Goal: Communication & Community: Answer question/provide support

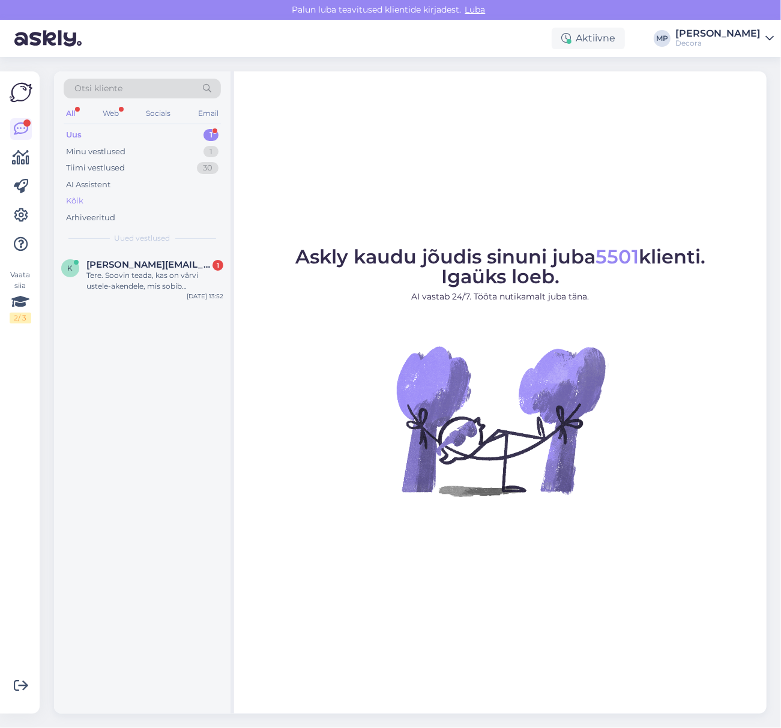
click at [86, 198] on div "Kõik" at bounding box center [142, 201] width 157 height 17
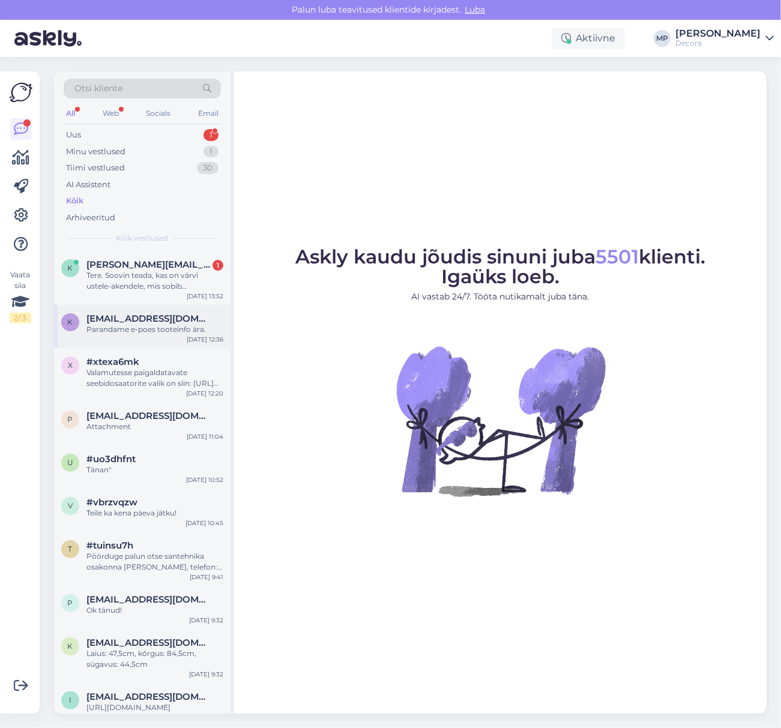
click at [159, 331] on div "Parandame e-poes tooteinfo ära." at bounding box center [154, 329] width 137 height 11
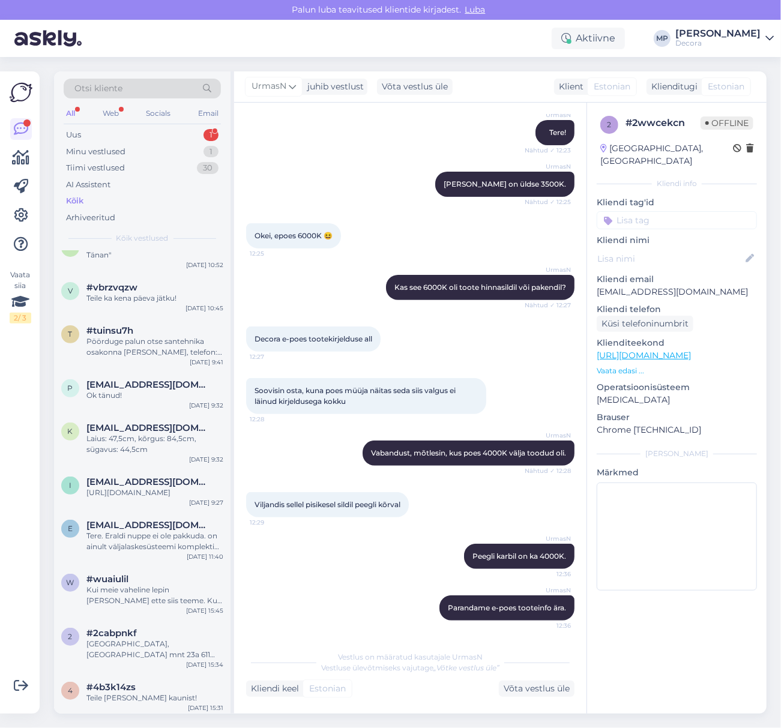
scroll to position [240, 0]
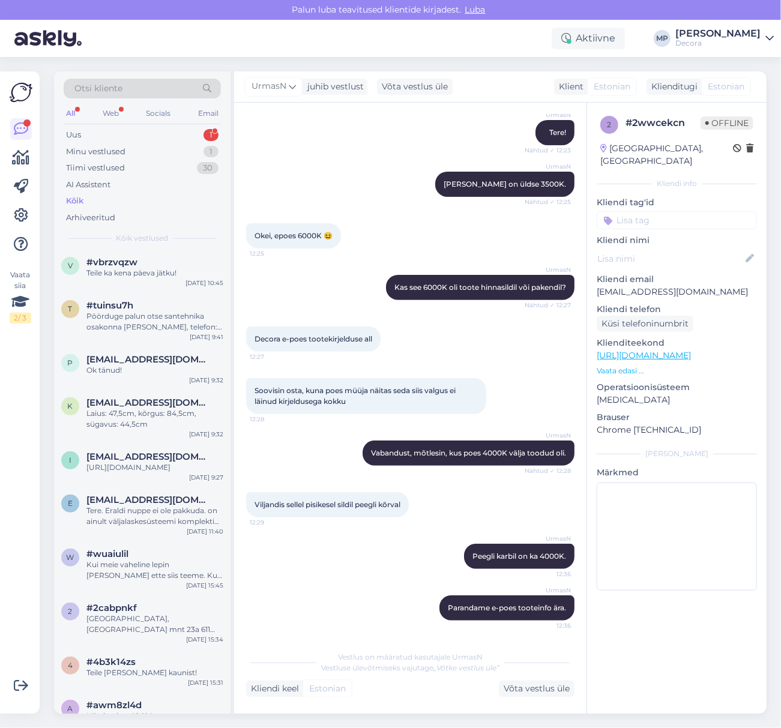
click at [625, 366] on p "Vaata edasi ..." at bounding box center [677, 371] width 160 height 11
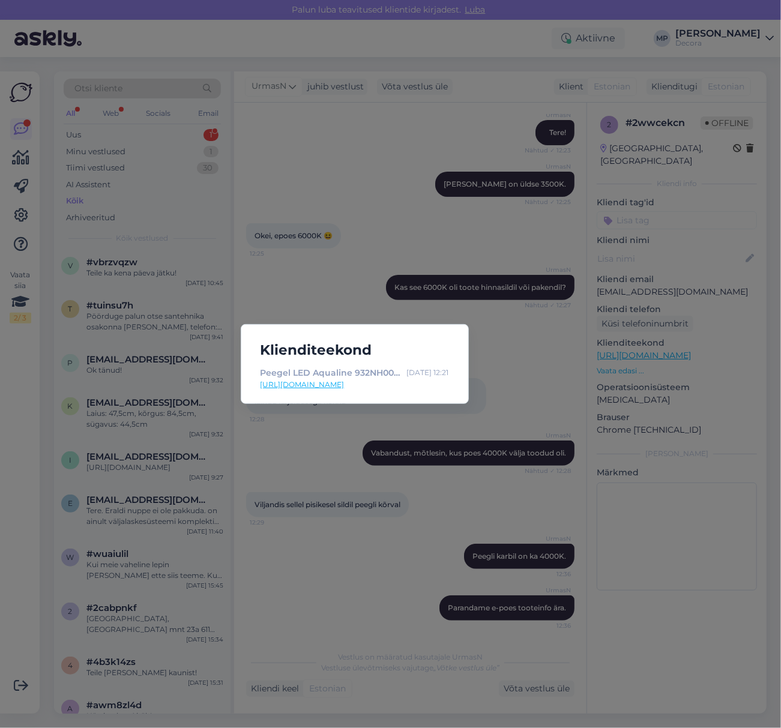
click at [409, 152] on div "Klienditeekond Peegel LED Aqualine 932NH006 Ø80cm, 932006 | Decora [DATE] 12:21…" at bounding box center [390, 364] width 781 height 728
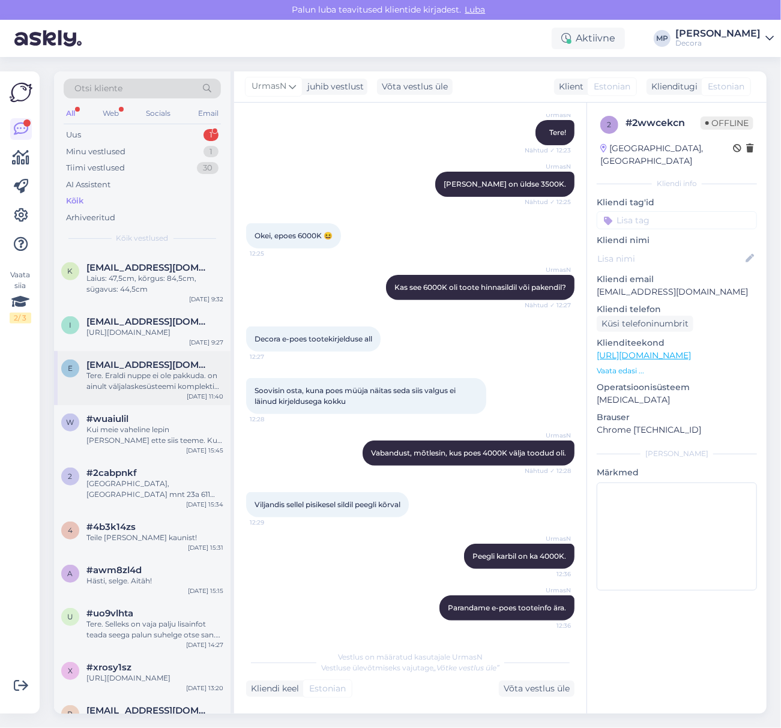
scroll to position [400, 0]
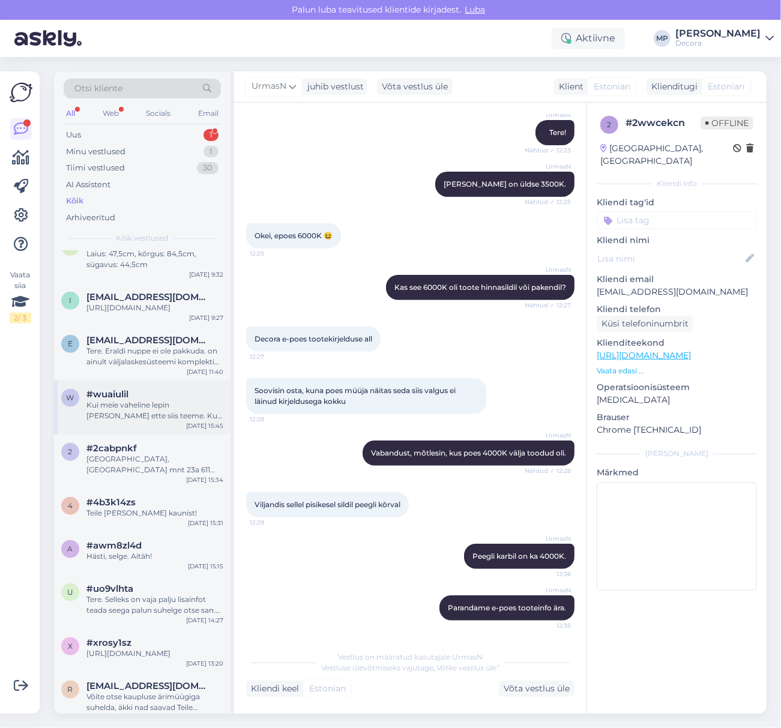
click at [173, 418] on div "Kui meie vaheline lepin [PERSON_NAME] ette siis teeme. Kui meie vahel lepingut …" at bounding box center [154, 411] width 137 height 22
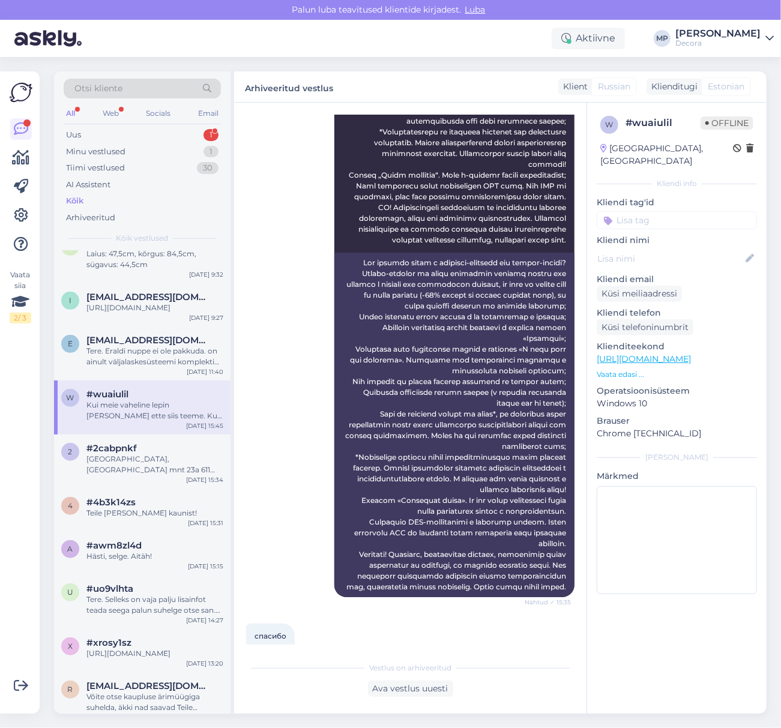
scroll to position [852, 0]
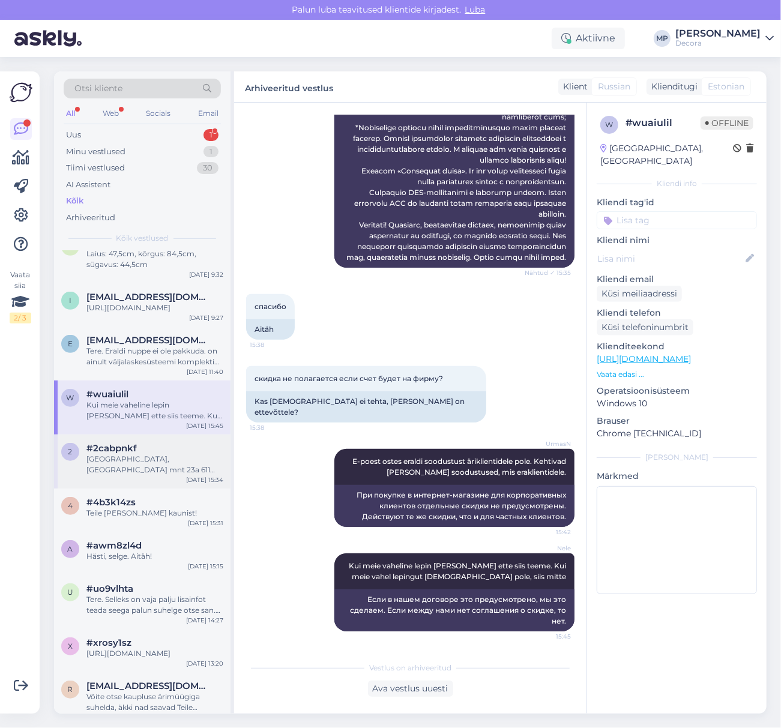
click at [138, 464] on div "[GEOGRAPHIC_DATA], [GEOGRAPHIC_DATA] mnt 23a 611 [GEOGRAPHIC_DATA], [GEOGRAPHIC…" at bounding box center [154, 465] width 137 height 22
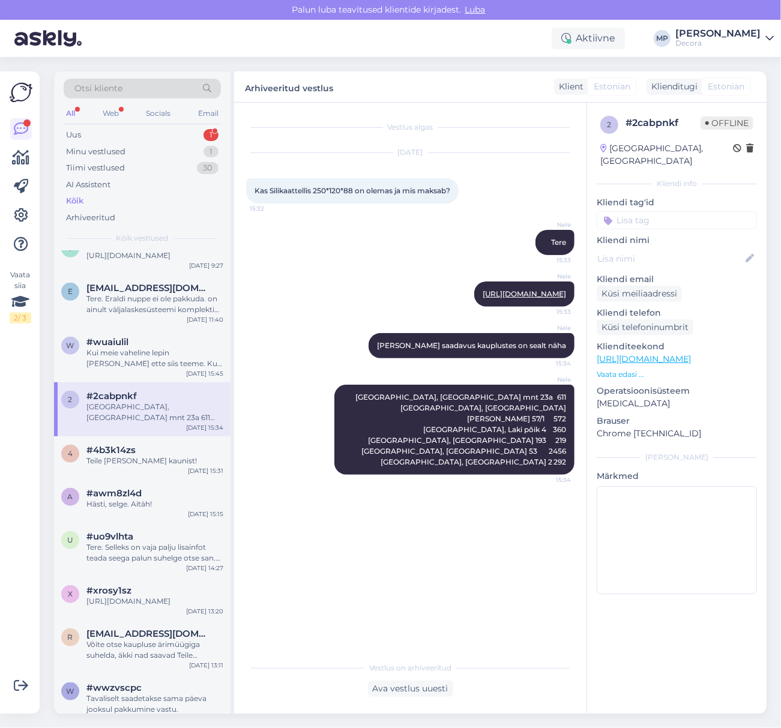
scroll to position [480, 0]
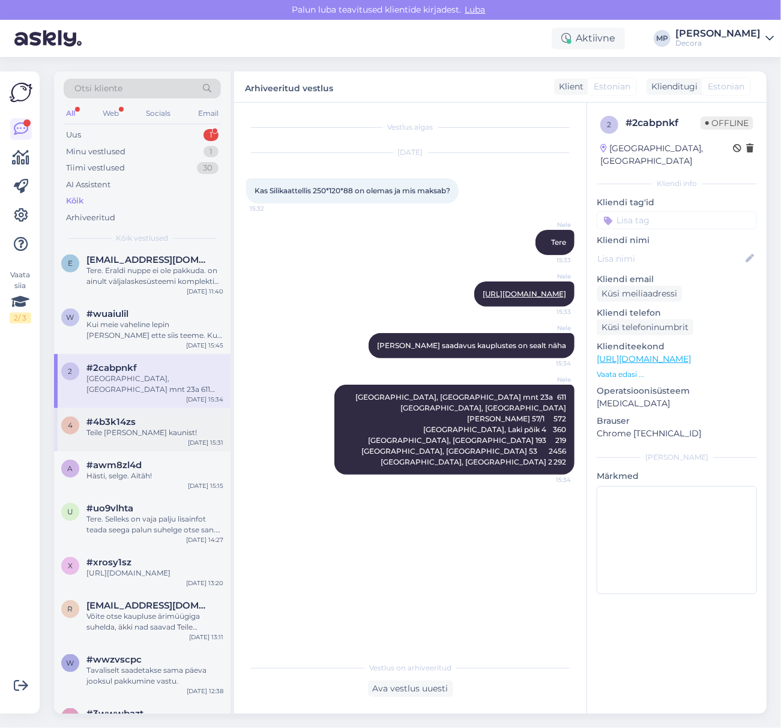
click at [137, 451] on div "4 #4b3k14zs Teile [PERSON_NAME] kaunist! [DATE] 15:31" at bounding box center [142, 429] width 176 height 43
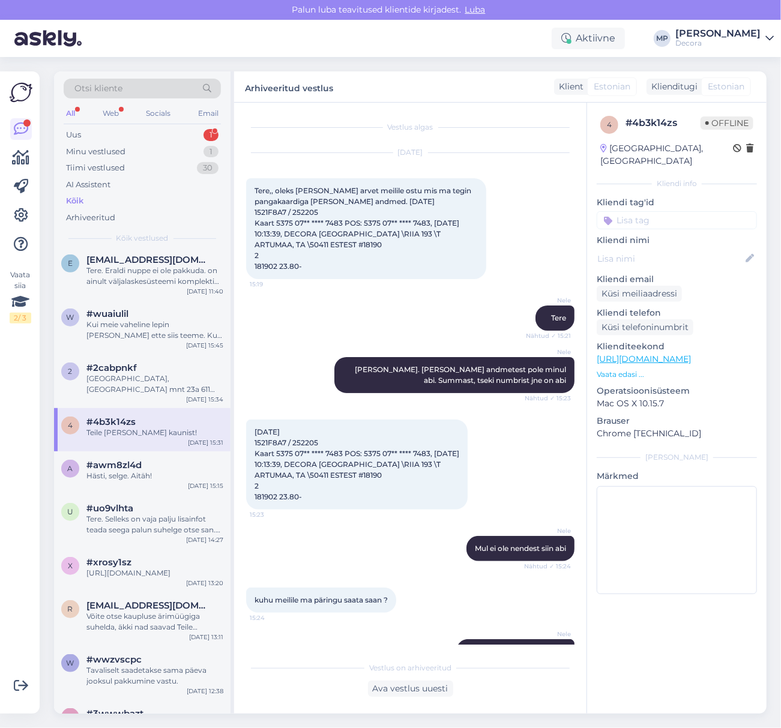
scroll to position [788, 0]
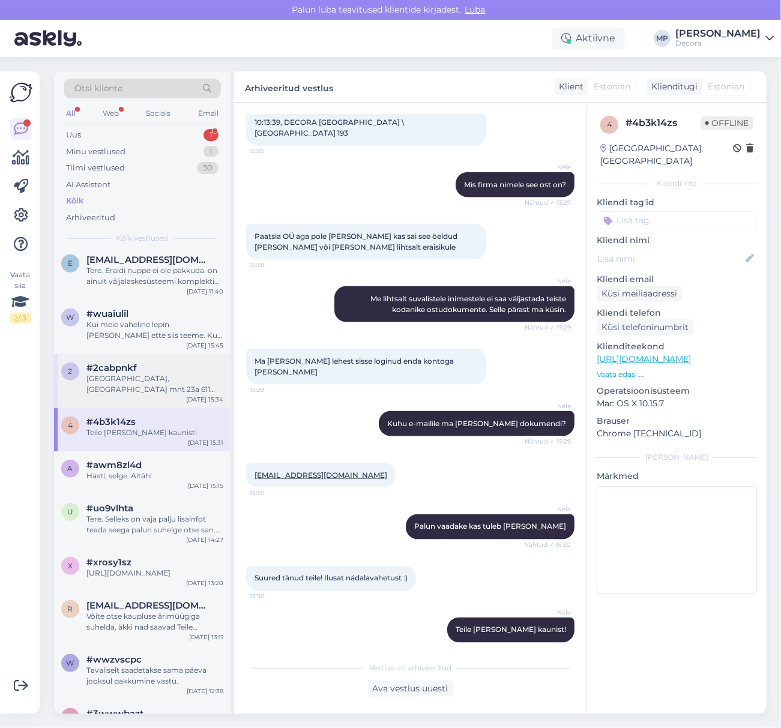
click at [149, 395] on div "[GEOGRAPHIC_DATA], [GEOGRAPHIC_DATA] mnt 23a 611 [GEOGRAPHIC_DATA], [GEOGRAPHIC…" at bounding box center [154, 384] width 137 height 22
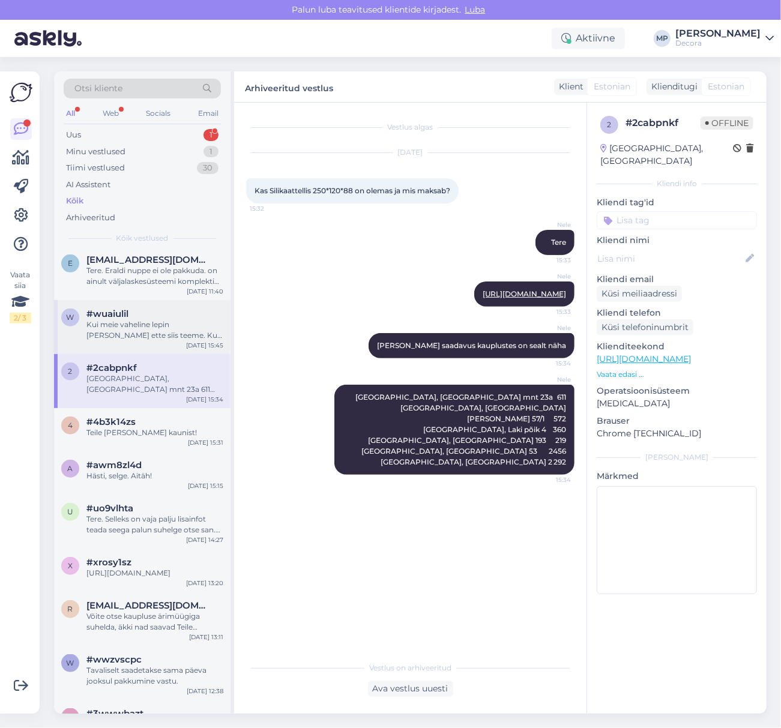
click at [155, 341] on div "Kui meie vaheline lepin [PERSON_NAME] ette siis teeme. Kui meie vahel lepingut …" at bounding box center [154, 330] width 137 height 22
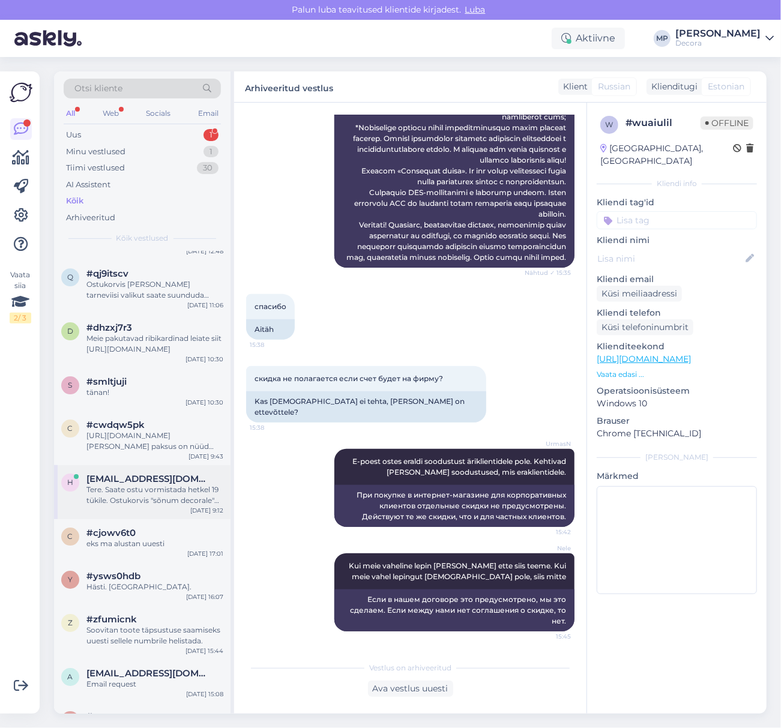
scroll to position [1921, 0]
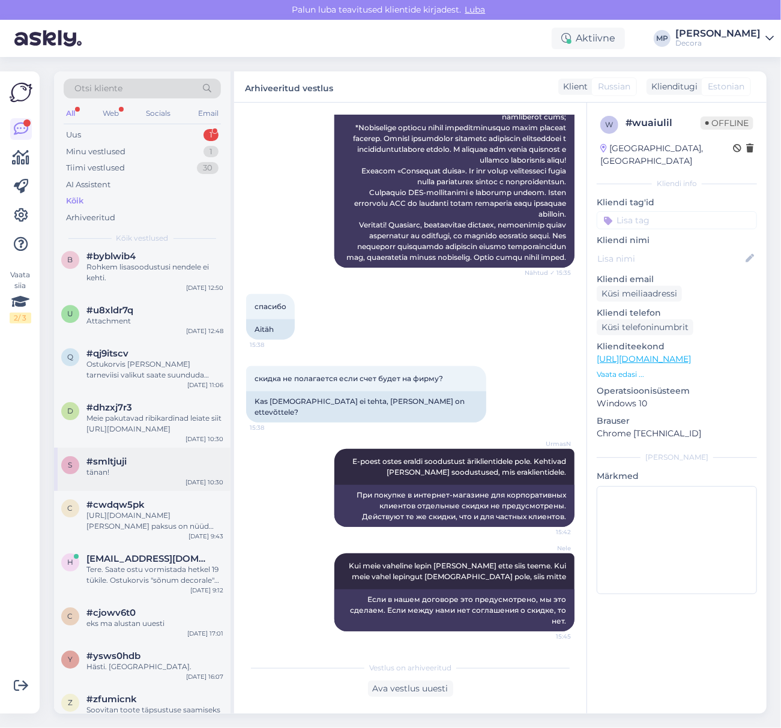
click at [131, 491] on div "s #smltjuji tänan! [DATE] 10:30" at bounding box center [142, 469] width 176 height 43
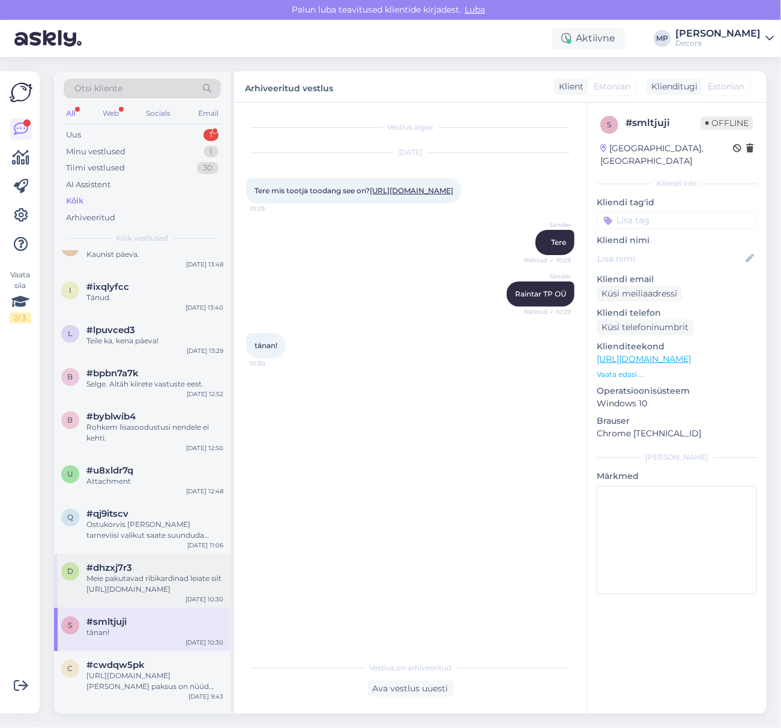
scroll to position [1681, 0]
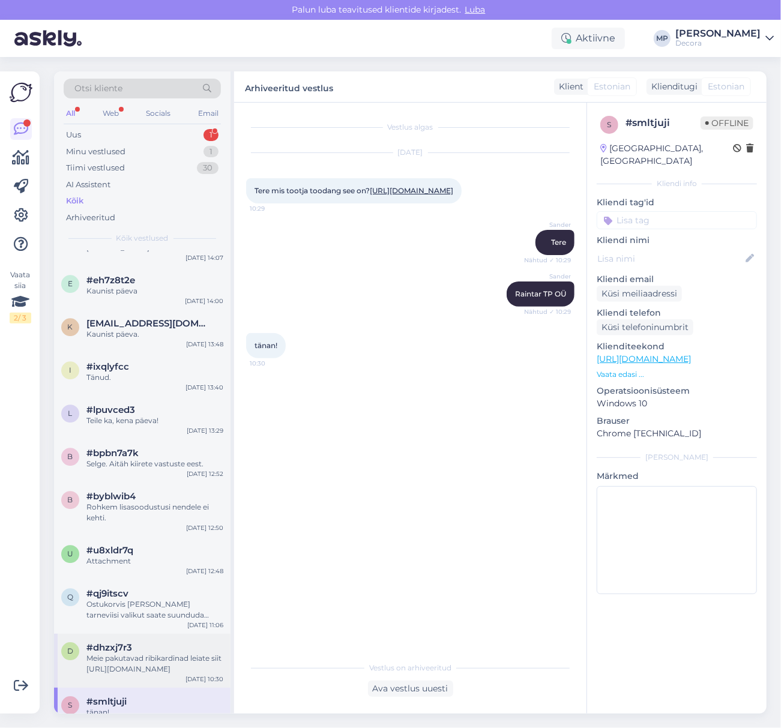
click at [154, 523] on div "Rohkem lisasoodustusi nendele ei kehti." at bounding box center [154, 513] width 137 height 22
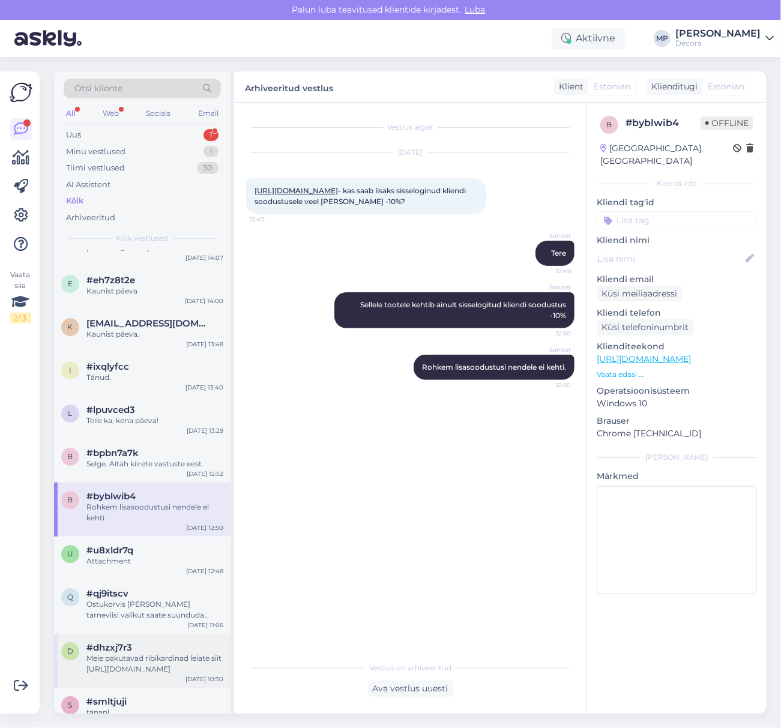
scroll to position [1600, 0]
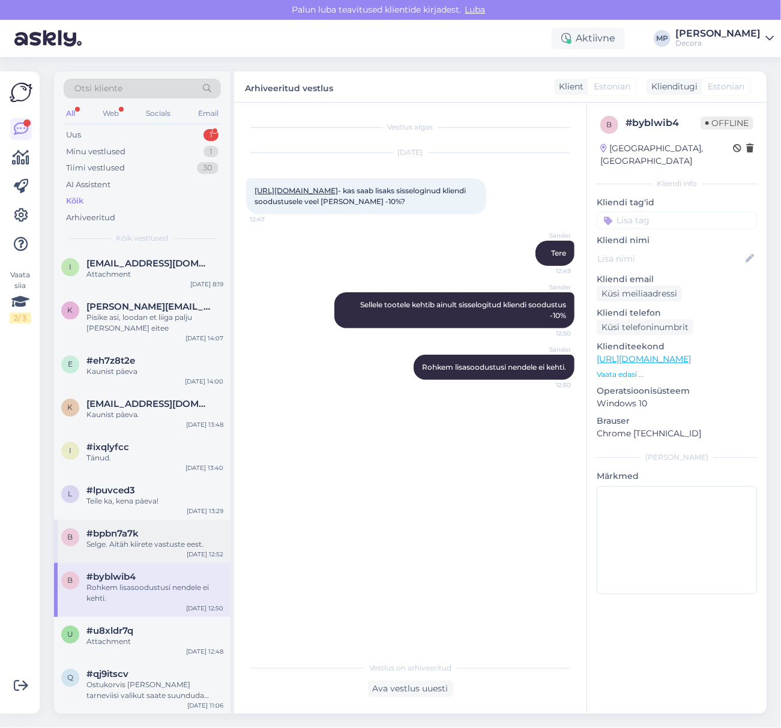
click at [149, 550] on div "Selge. Aitäh kiirete vastuste eest." at bounding box center [154, 544] width 137 height 11
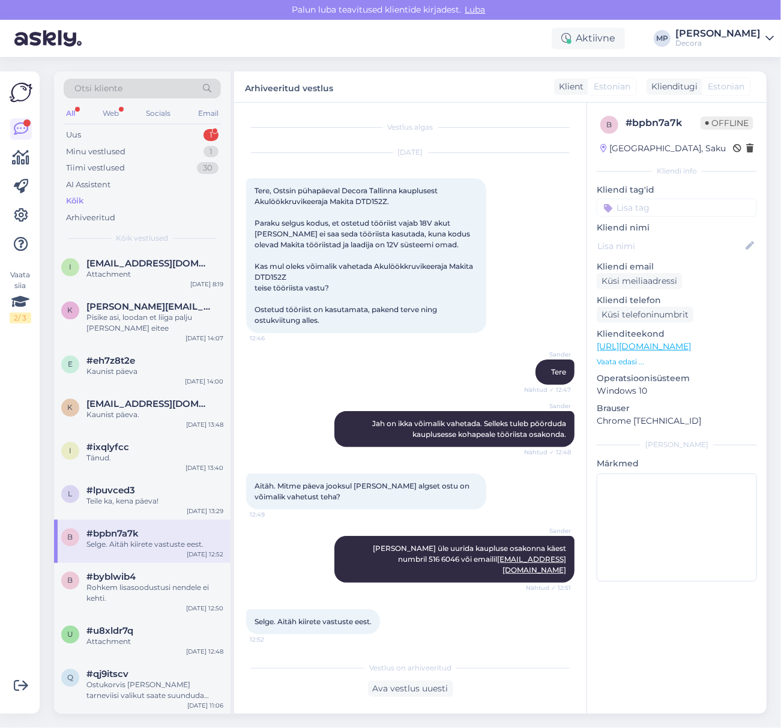
scroll to position [13, 0]
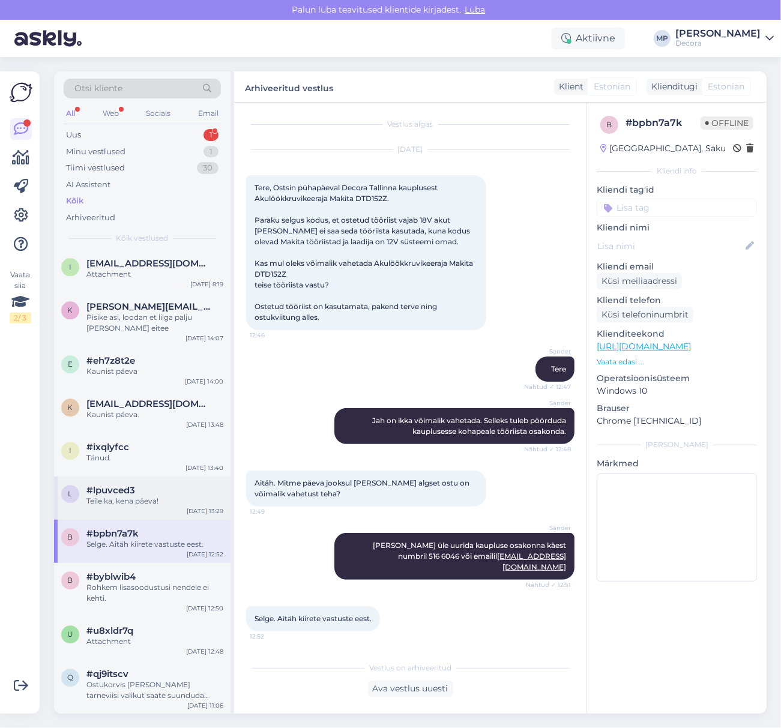
click at [137, 507] on div "Teile ka, kena päeva!" at bounding box center [154, 501] width 137 height 11
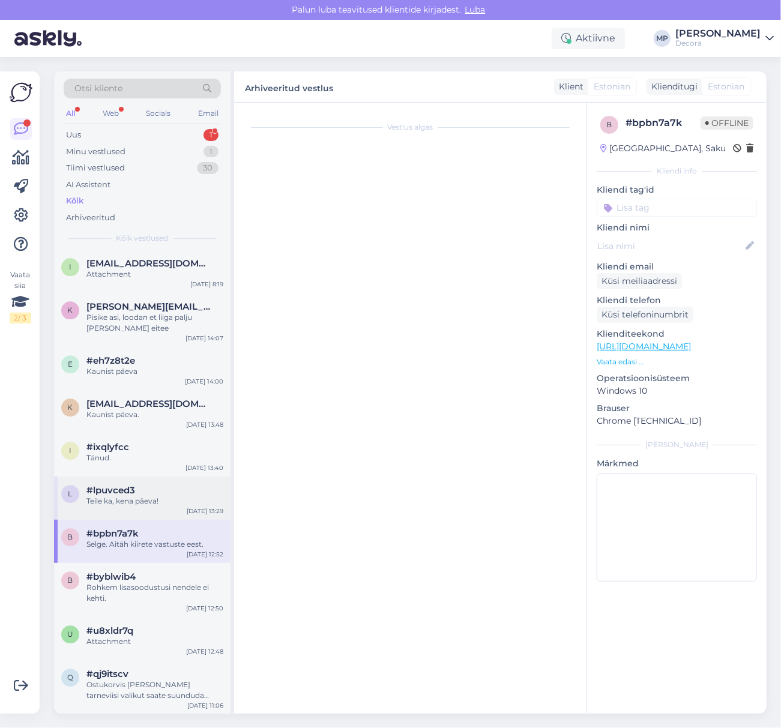
scroll to position [0, 0]
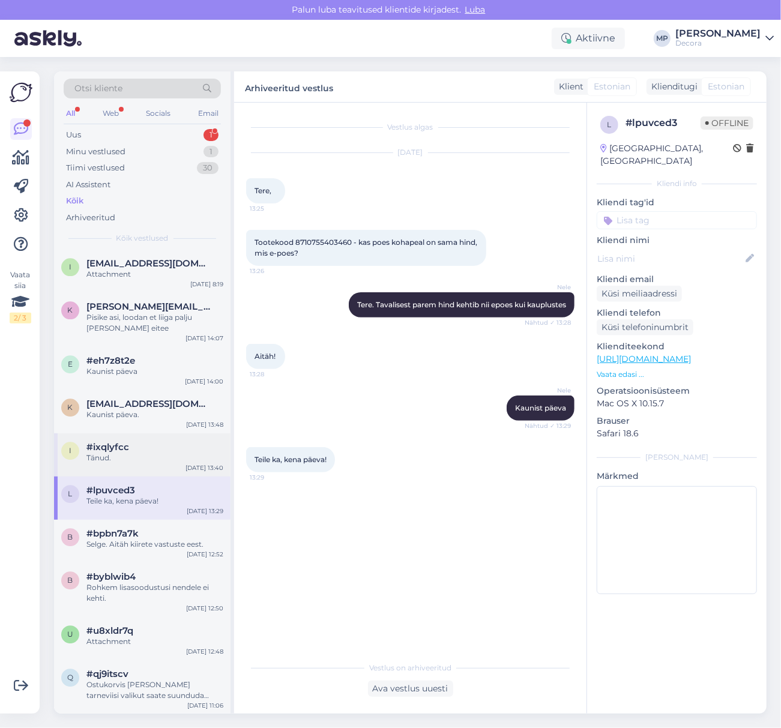
click at [140, 463] on div "Tänud." at bounding box center [154, 458] width 137 height 11
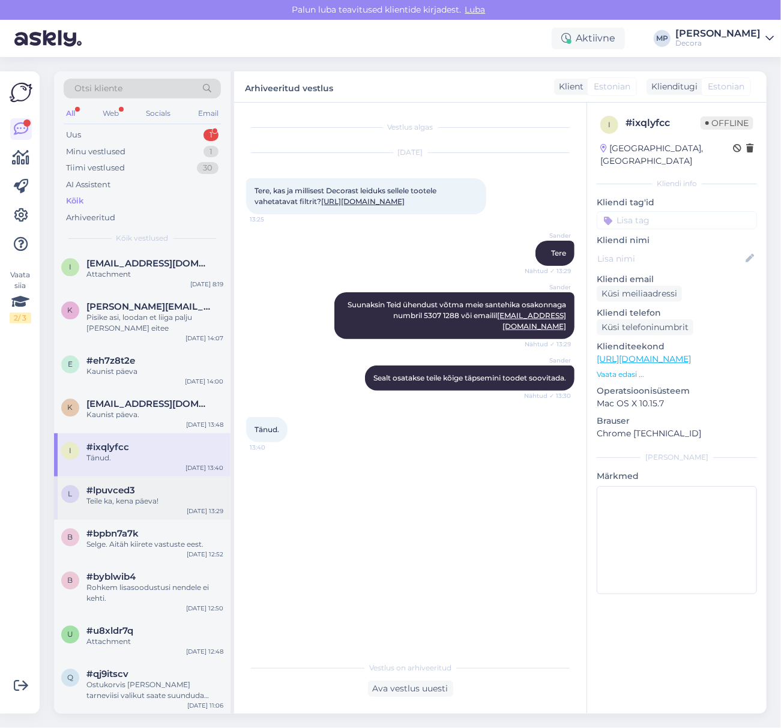
click at [140, 507] on div "Teile ka, kena päeva!" at bounding box center [154, 501] width 137 height 11
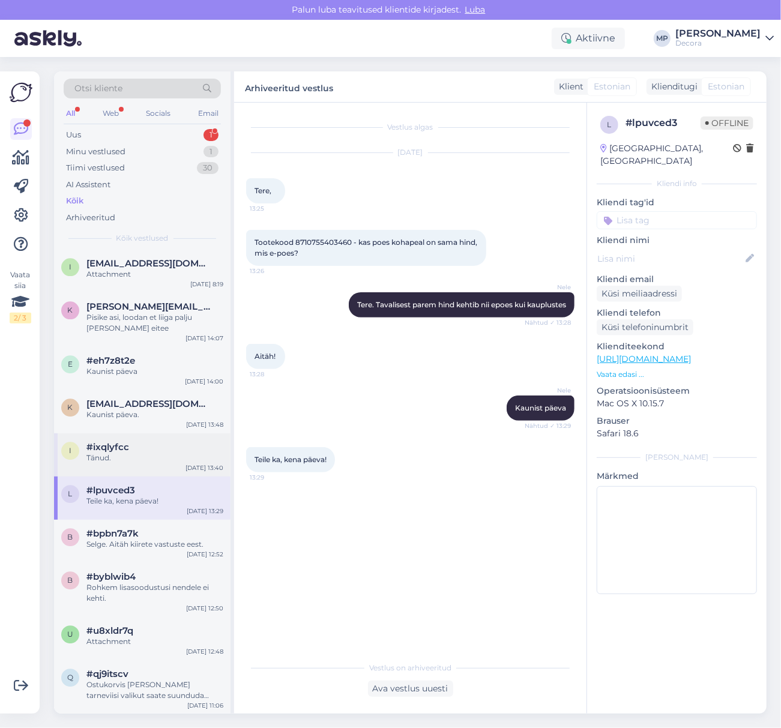
click at [142, 463] on div "Tänud." at bounding box center [154, 458] width 137 height 11
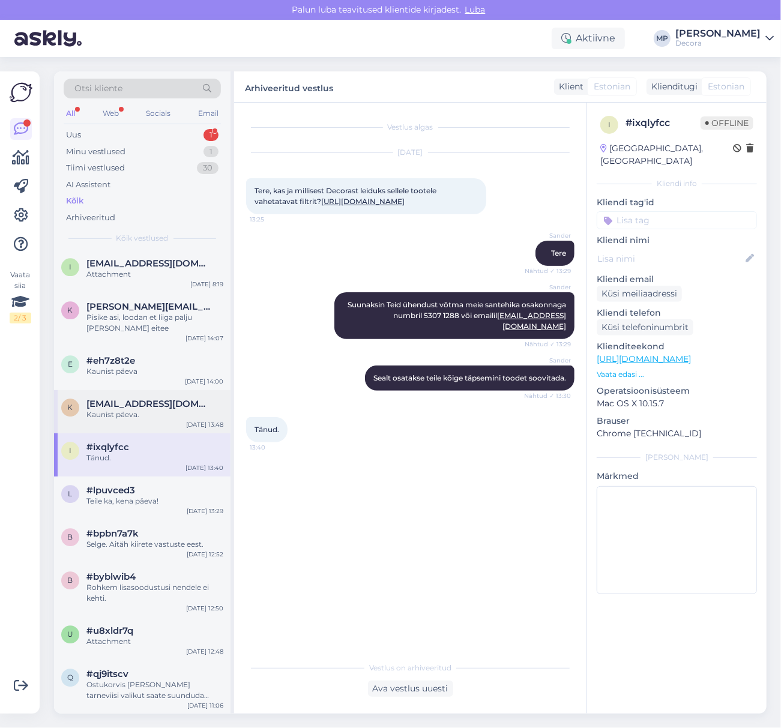
click at [134, 431] on div "K [EMAIL_ADDRESS][DOMAIN_NAME] Kaunist päeva. [DATE] 13:48" at bounding box center [142, 411] width 176 height 43
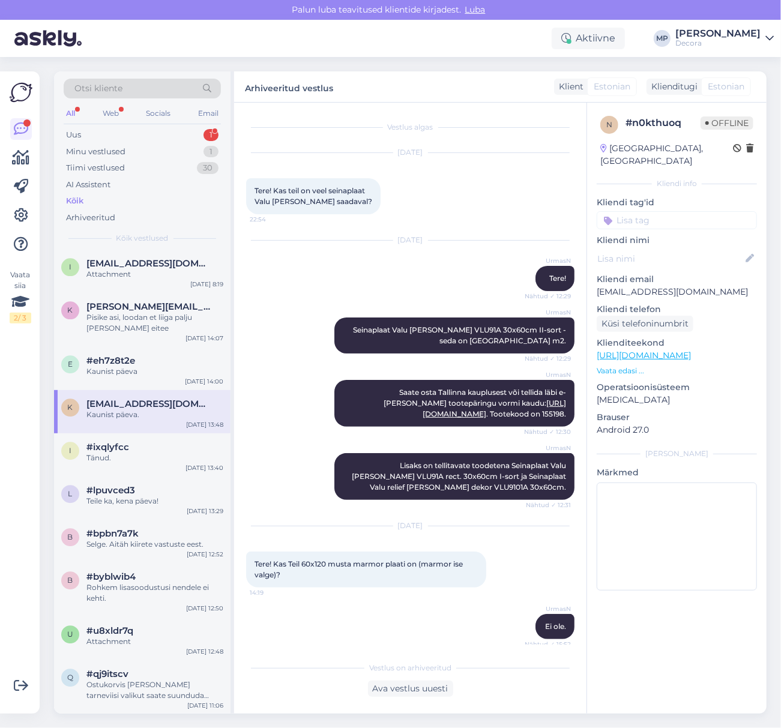
scroll to position [1173, 0]
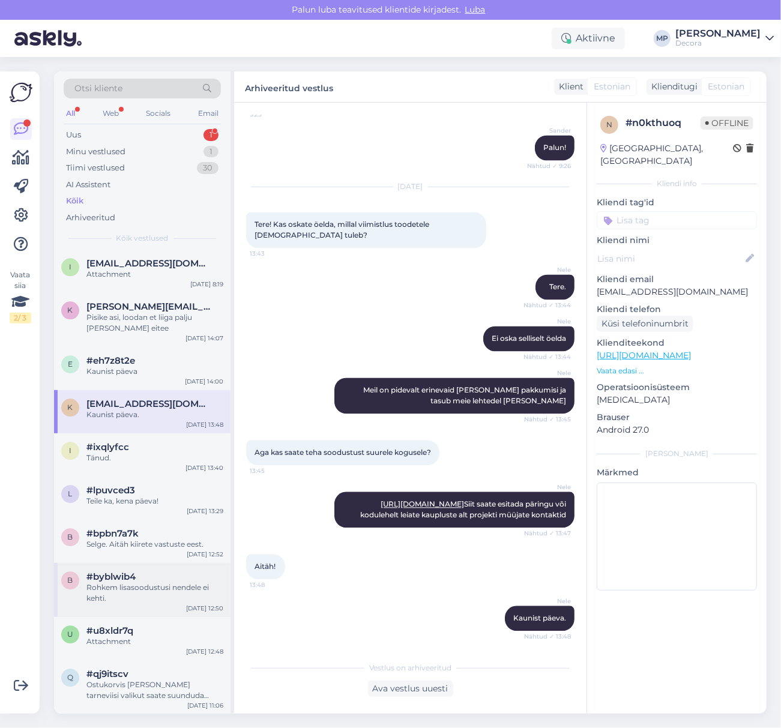
click at [166, 582] on div "#byblwib4" at bounding box center [154, 576] width 137 height 11
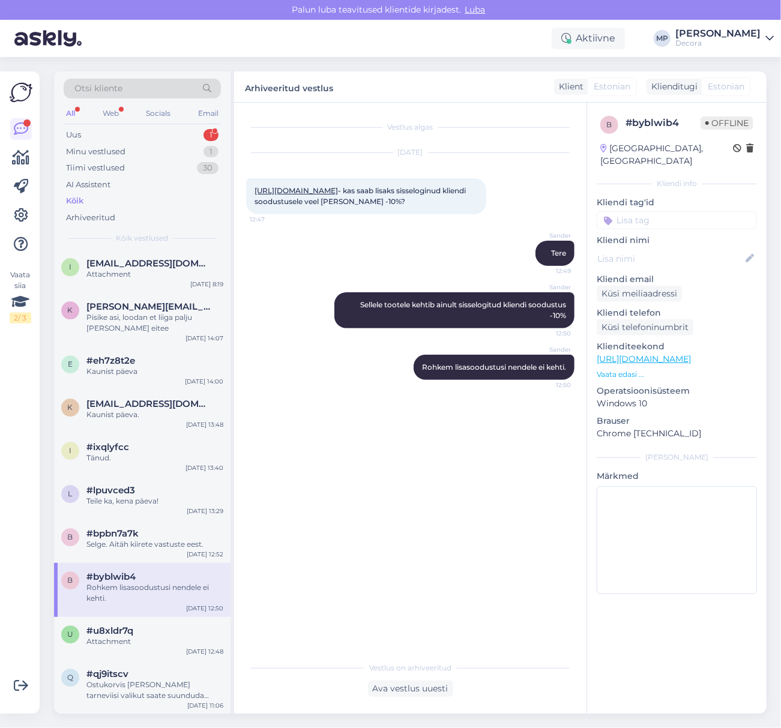
scroll to position [0, 0]
click at [142, 550] on div "Selge. Aitäh kiirete vastuste eest." at bounding box center [154, 544] width 137 height 11
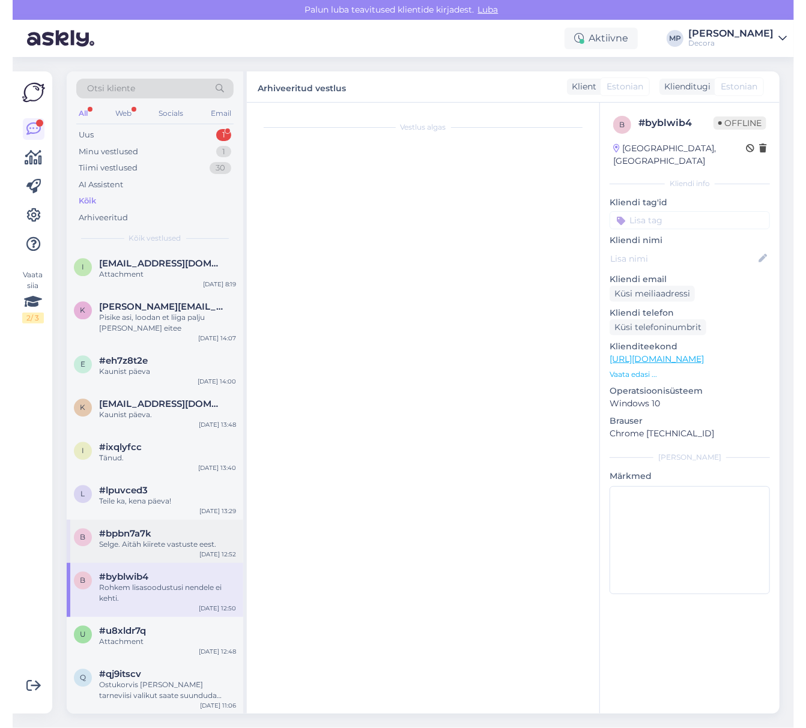
scroll to position [13, 0]
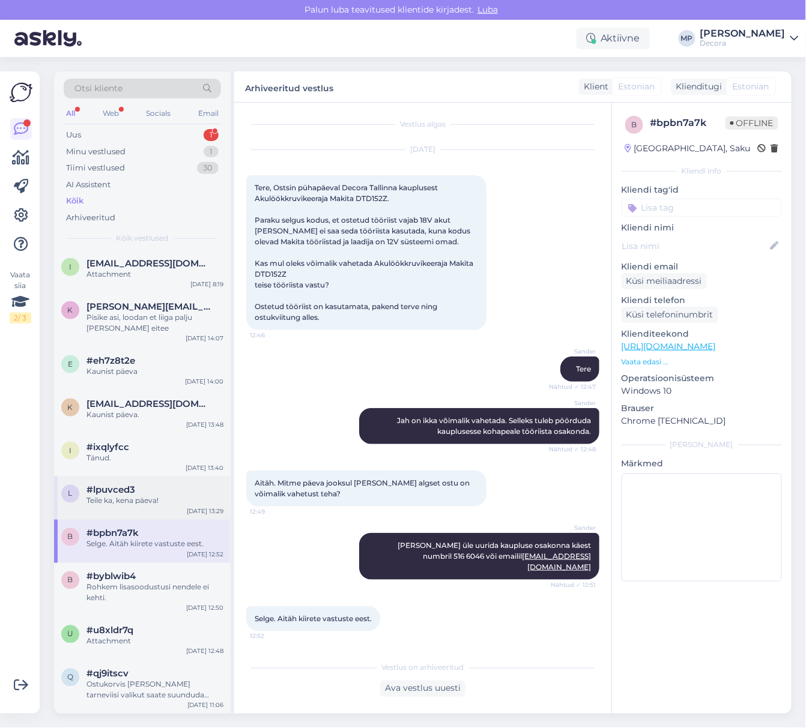
click at [131, 496] on span "#lpuvced3" at bounding box center [110, 490] width 49 height 11
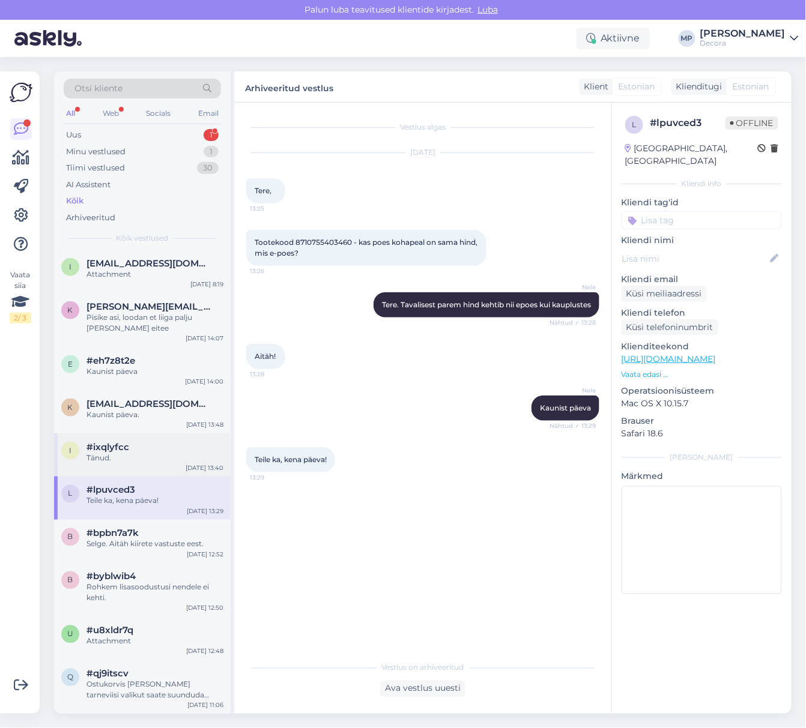
scroll to position [0, 0]
click at [124, 463] on div "Tänud." at bounding box center [154, 458] width 137 height 11
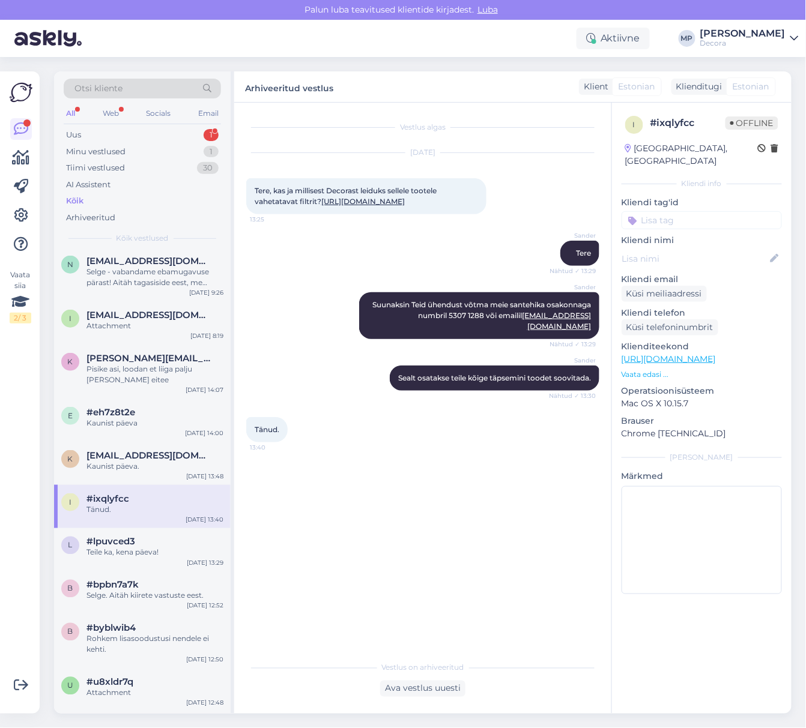
scroll to position [1520, 0]
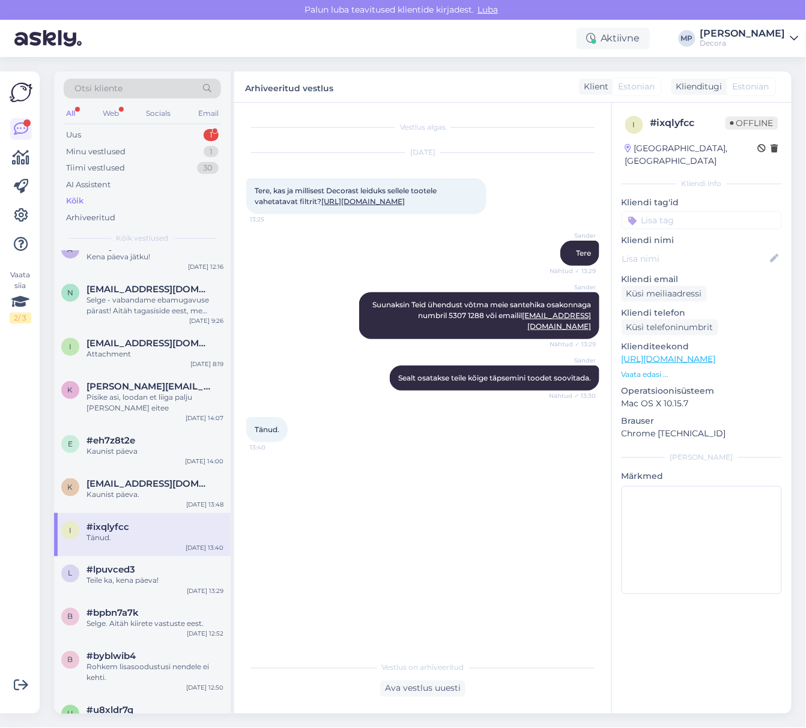
click at [124, 457] on div "Kaunist päeva" at bounding box center [154, 451] width 137 height 11
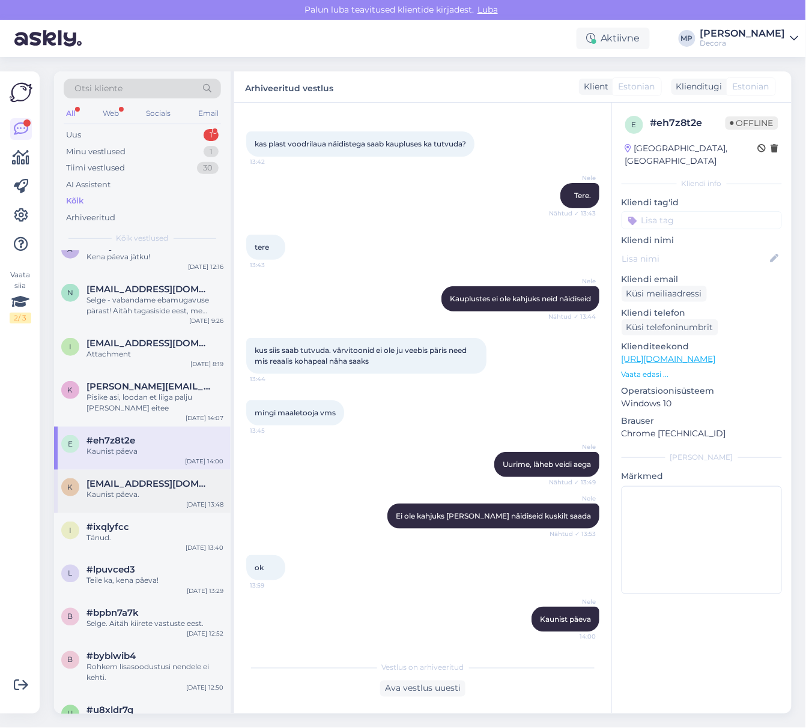
click at [133, 488] on div "K [EMAIL_ADDRESS][DOMAIN_NAME] Kaunist päeva. [DATE] 13:48" at bounding box center [142, 491] width 176 height 43
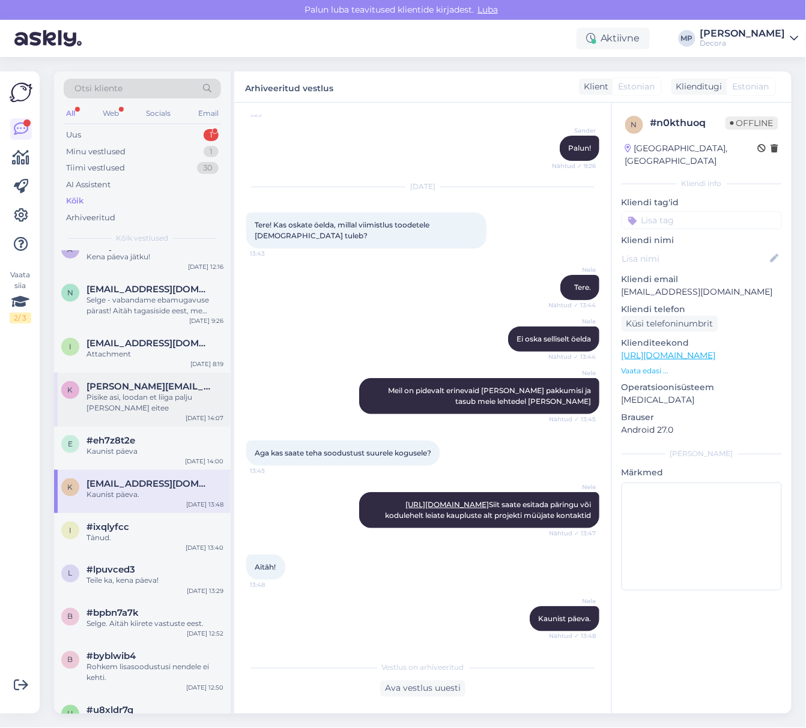
click at [130, 414] on div "Pisike asi, loodan et liiga palju [PERSON_NAME] eitee" at bounding box center [154, 403] width 137 height 22
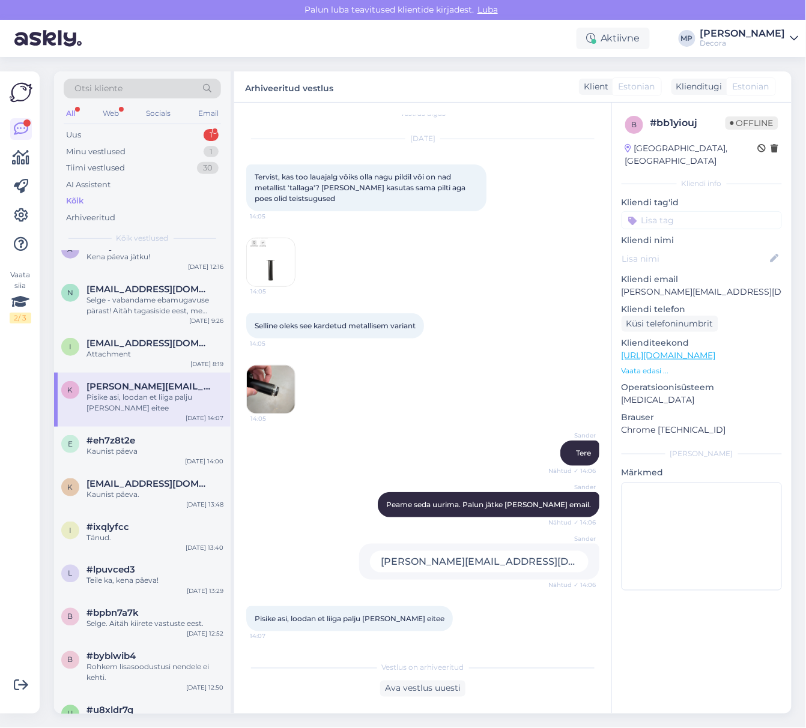
scroll to position [14, 0]
click at [136, 446] on div "#eh7z8t2e" at bounding box center [154, 440] width 137 height 11
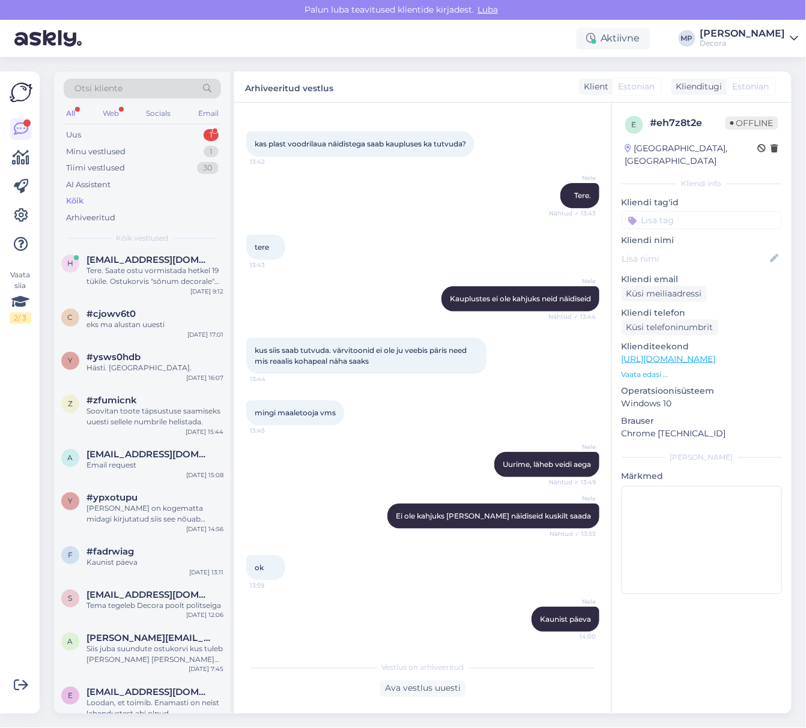
scroll to position [2161, 0]
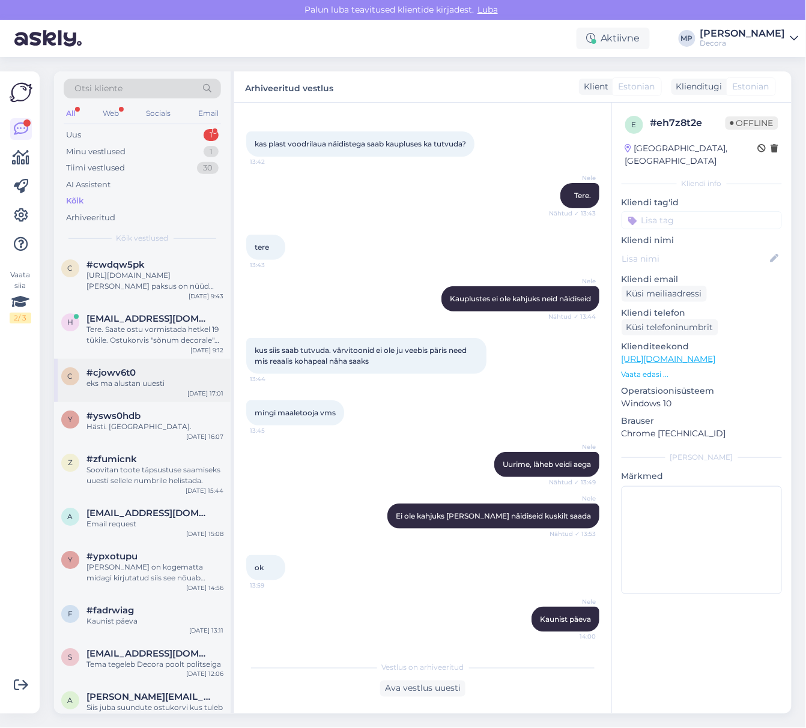
click at [132, 389] on div "eks ma alustan uuesti" at bounding box center [154, 383] width 137 height 11
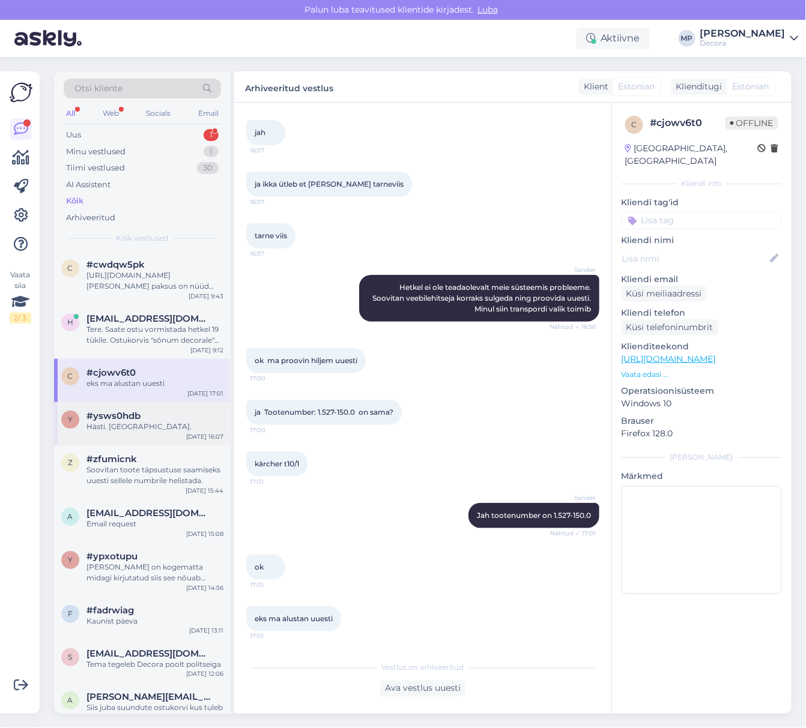
click at [135, 418] on div "y #ysws0hdb Hästi. [GEOGRAPHIC_DATA]. [DATE] 16:07" at bounding box center [142, 423] width 176 height 43
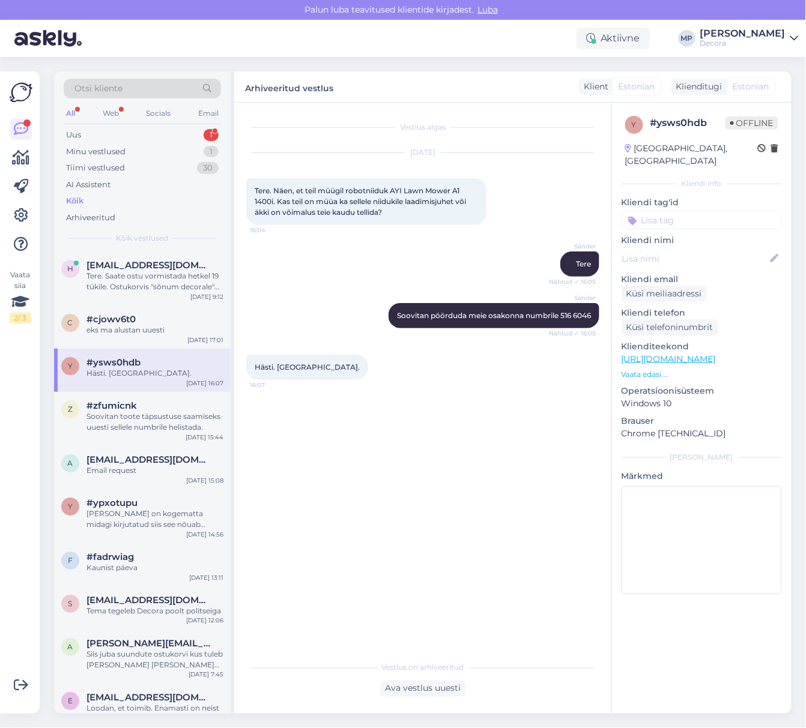
scroll to position [2241, 0]
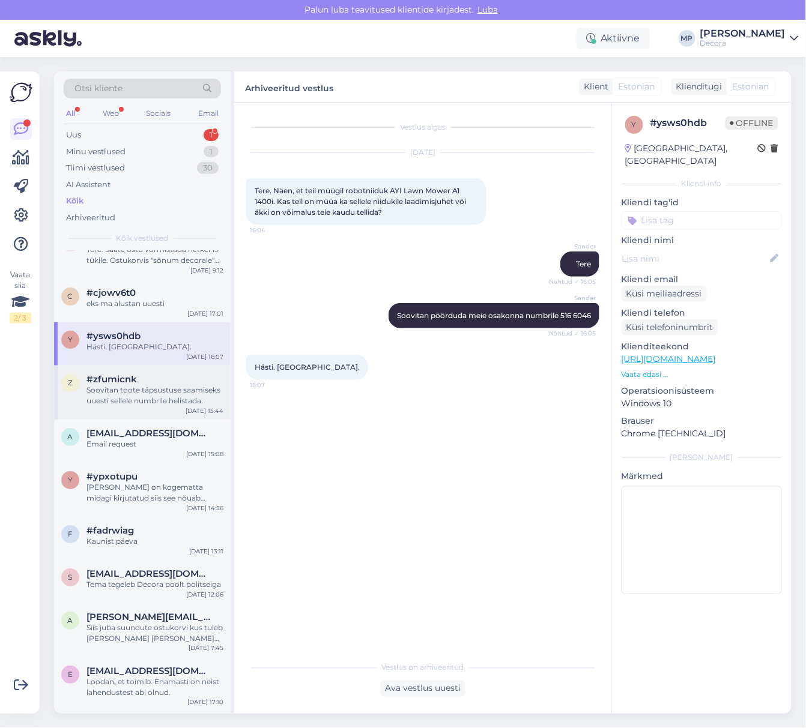
click at [135, 406] on div "Soovitan toote täpsustuse saamiseks uuesti sellele numbrile helistada." at bounding box center [154, 396] width 137 height 22
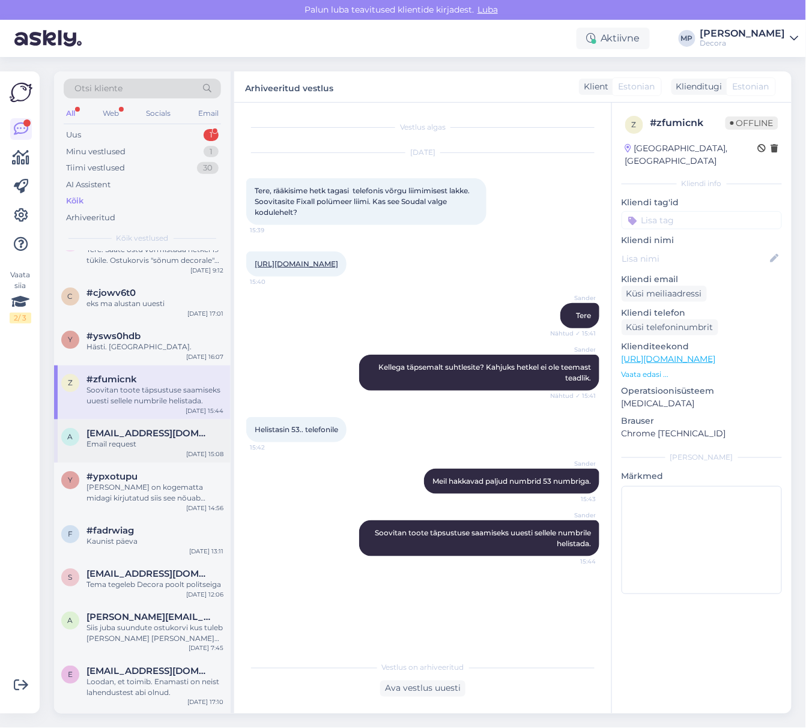
click at [143, 450] on div "Email request" at bounding box center [154, 444] width 137 height 11
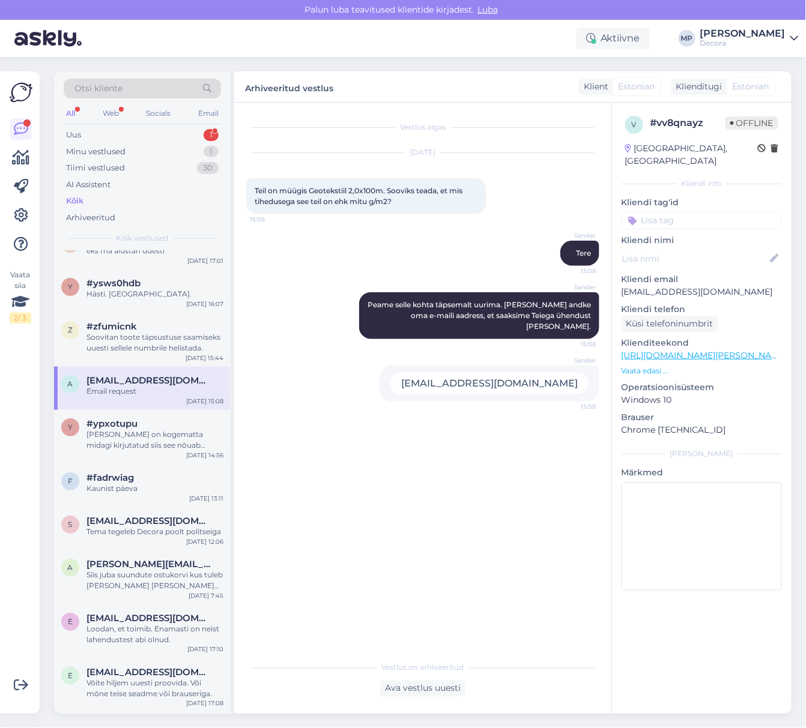
scroll to position [2321, 0]
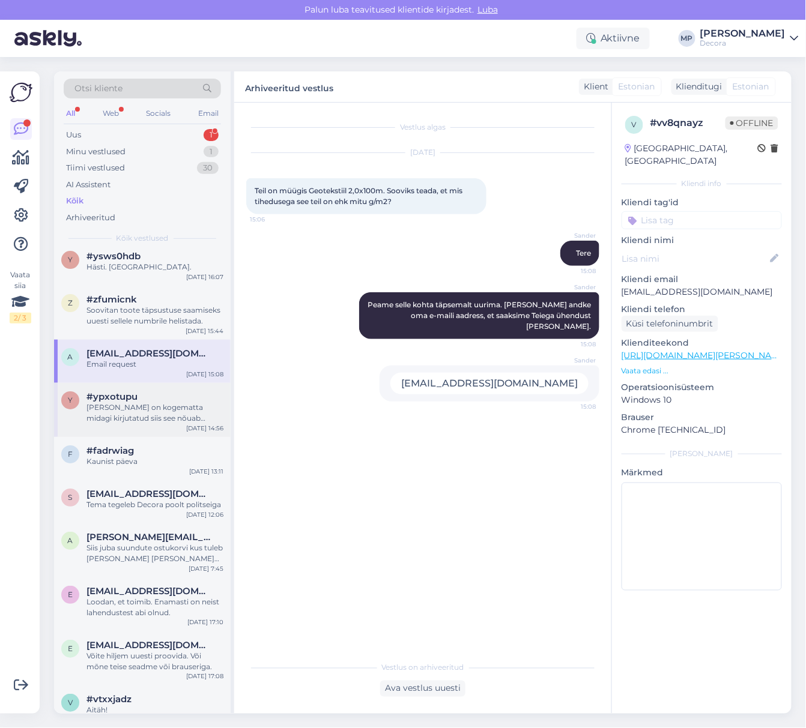
click at [125, 424] on div "[PERSON_NAME] on kogematta midagi kirjutatud siis see nõuab [PERSON_NAME] lahtr…" at bounding box center [154, 413] width 137 height 22
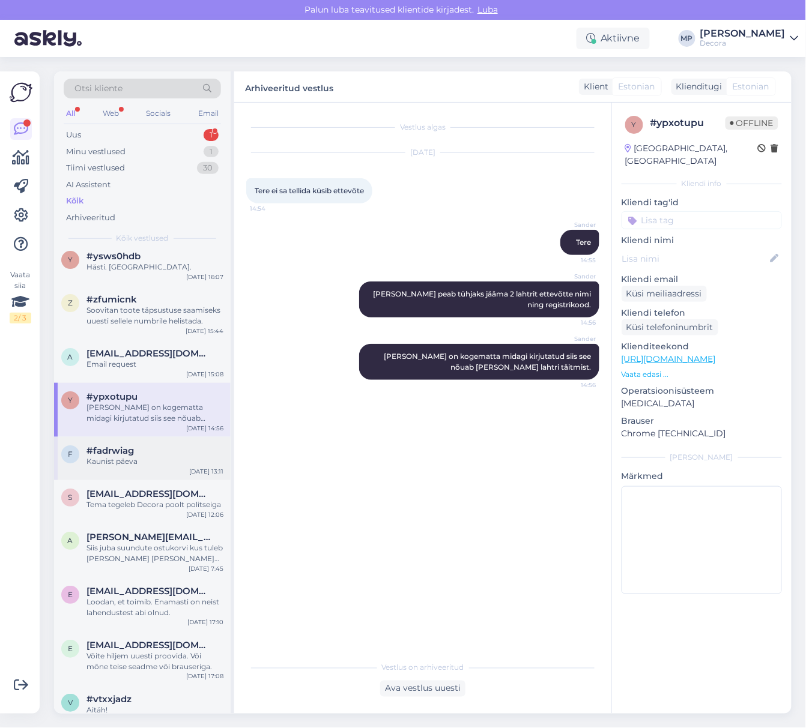
click at [130, 467] on div "Kaunist päeva" at bounding box center [154, 461] width 137 height 11
